Goal: Task Accomplishment & Management: Complete application form

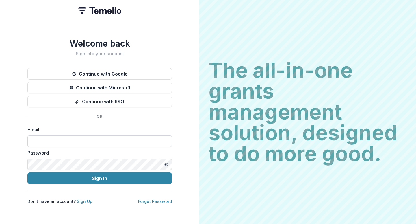
click at [117, 140] on input at bounding box center [99, 141] width 145 height 12
type input "**********"
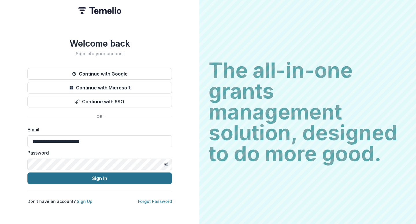
click at [93, 176] on button "Sign In" at bounding box center [99, 178] width 145 height 12
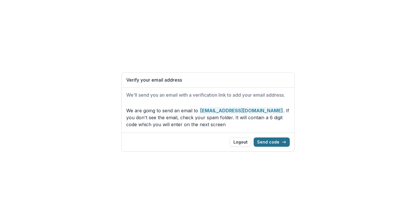
click at [263, 141] on button "Send code" at bounding box center [272, 141] width 36 height 9
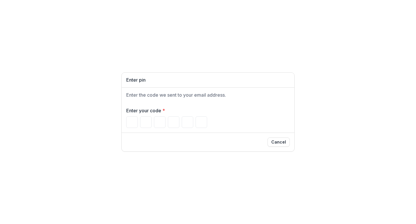
paste input "******"
type input "*"
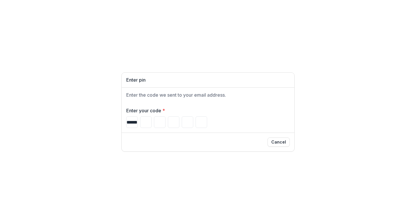
type input "*"
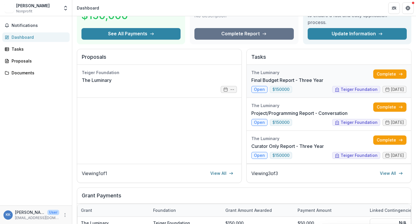
scroll to position [45, 0]
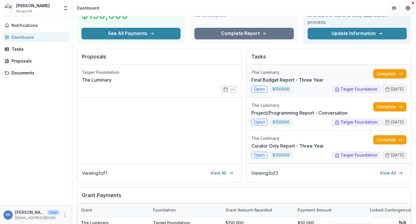
click at [298, 76] on link "Final Budget Report - Three Year" at bounding box center [288, 79] width 72 height 7
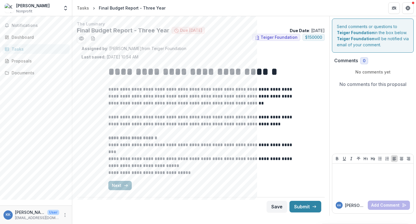
click at [126, 185] on icon "button" at bounding box center [126, 185] width 5 height 5
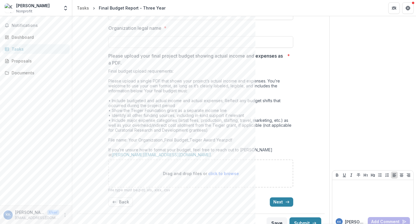
scroll to position [151, 0]
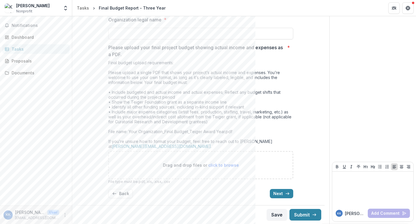
drag, startPoint x: 108, startPoint y: 46, endPoint x: 233, endPoint y: 148, distance: 161.7
click at [233, 148] on div "Please upload your final project budget showing actual income and expenses as a…" at bounding box center [200, 114] width 185 height 140
copy div "Loremi dolors amet conse adipisc elitse doeiusm tempor incidi utl etdolore ma a…"
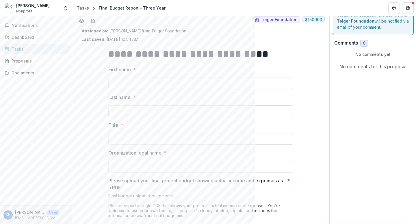
scroll to position [0, 0]
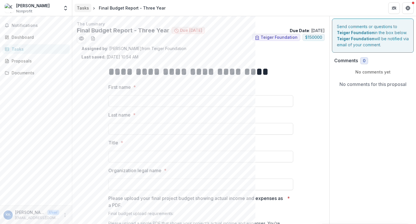
click at [85, 8] on div "Tasks" at bounding box center [83, 8] width 12 height 6
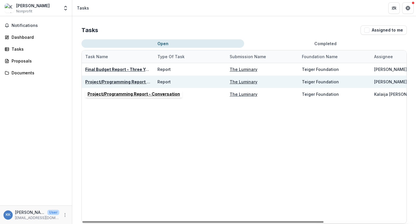
click at [133, 82] on u "Project/Programming Report - Conversation" at bounding box center [131, 81] width 93 height 5
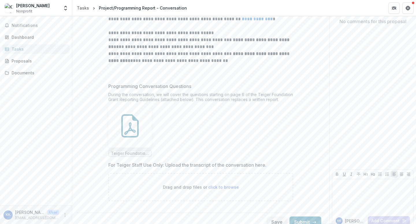
scroll to position [70, 0]
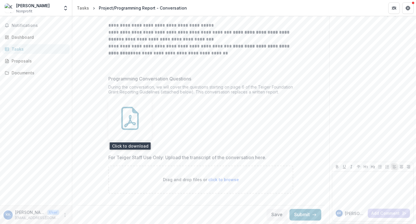
click at [137, 127] on icon at bounding box center [129, 118] width 17 height 23
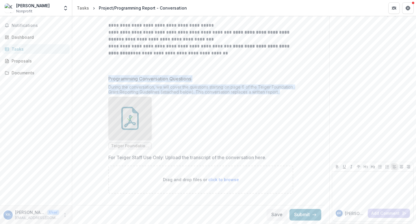
drag, startPoint x: 108, startPoint y: 82, endPoint x: 286, endPoint y: 97, distance: 178.8
click at [286, 97] on div "Programming Conversation Questions During the conversation, we will cover the q…" at bounding box center [200, 112] width 185 height 74
copy div "Programming Conversation Questions During the conversation, we will cover the q…"
click at [81, 6] on div "Tasks" at bounding box center [83, 8] width 12 height 6
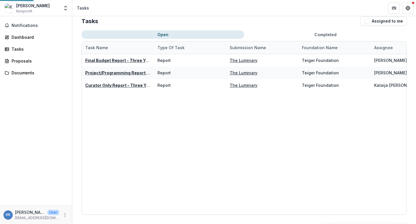
scroll to position [9, 0]
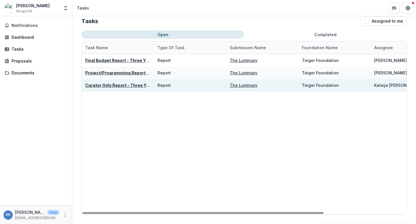
click at [101, 83] on u "Curator Only Report - Three Year" at bounding box center [119, 85] width 68 height 5
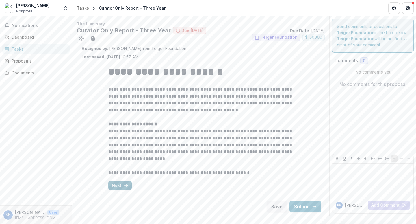
click at [119, 184] on button "Next" at bounding box center [119, 185] width 23 height 9
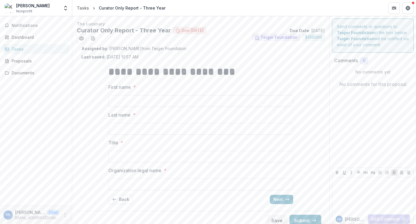
scroll to position [6, 0]
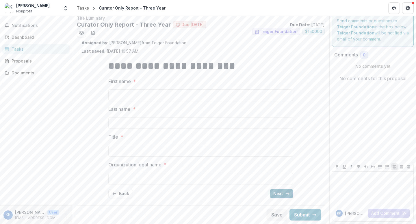
click at [275, 193] on button "Next" at bounding box center [281, 193] width 23 height 9
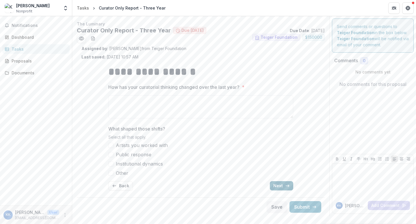
click at [280, 184] on button "Next" at bounding box center [281, 185] width 23 height 9
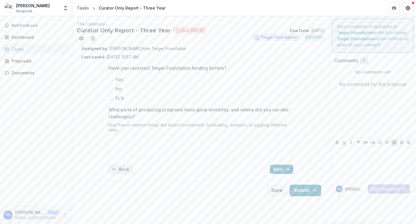
click at [113, 171] on icon "button" at bounding box center [114, 169] width 5 height 5
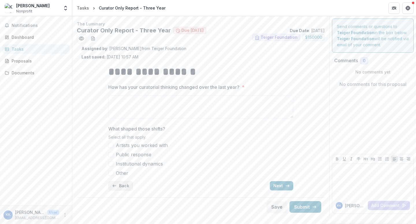
click at [115, 183] on button "Back" at bounding box center [120, 185] width 25 height 9
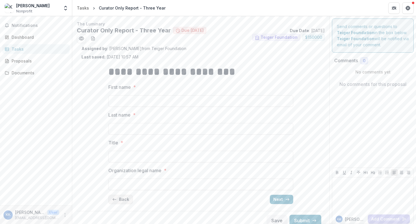
click at [115, 198] on icon "button" at bounding box center [114, 199] width 5 height 5
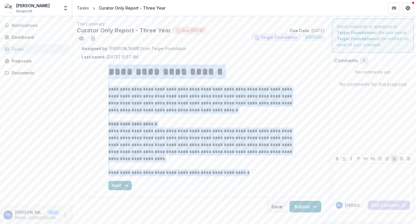
drag, startPoint x: 109, startPoint y: 75, endPoint x: 252, endPoint y: 174, distance: 173.8
click at [252, 174] on div "**********" at bounding box center [200, 120] width 185 height 112
copy div "**********"
click at [125, 186] on icon "button" at bounding box center [126, 185] width 5 height 5
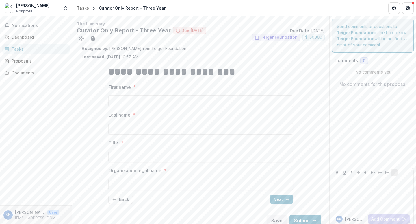
scroll to position [6, 0]
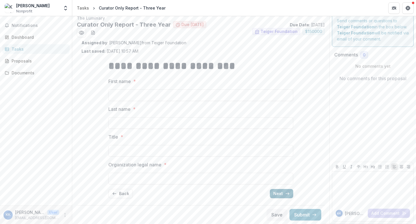
click at [278, 193] on button "Next" at bounding box center [281, 193] width 23 height 9
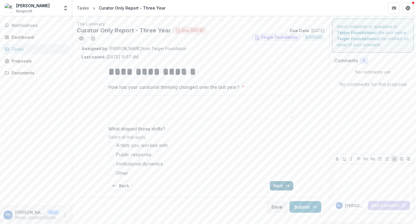
scroll to position [0, 0]
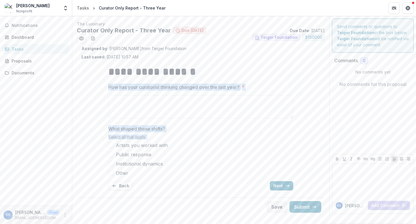
drag, startPoint x: 108, startPoint y: 86, endPoint x: 139, endPoint y: 153, distance: 73.8
click at [139, 153] on div "**********" at bounding box center [201, 127] width 194 height 135
click at [93, 87] on div "**********" at bounding box center [201, 127] width 239 height 135
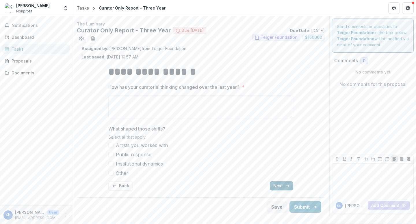
click at [283, 185] on button "Next" at bounding box center [281, 185] width 23 height 9
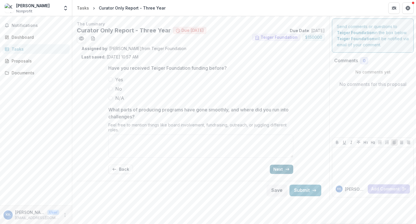
click at [283, 172] on button "Next" at bounding box center [281, 168] width 23 height 9
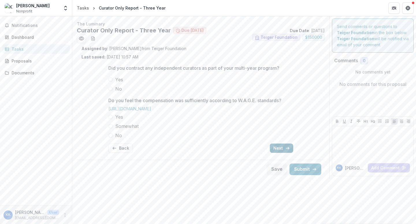
click at [283, 149] on button "Next" at bounding box center [281, 147] width 23 height 9
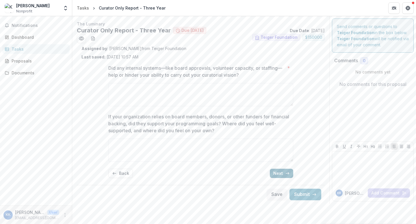
click at [282, 174] on button "Next" at bounding box center [281, 173] width 23 height 9
